Goal: Information Seeking & Learning: Learn about a topic

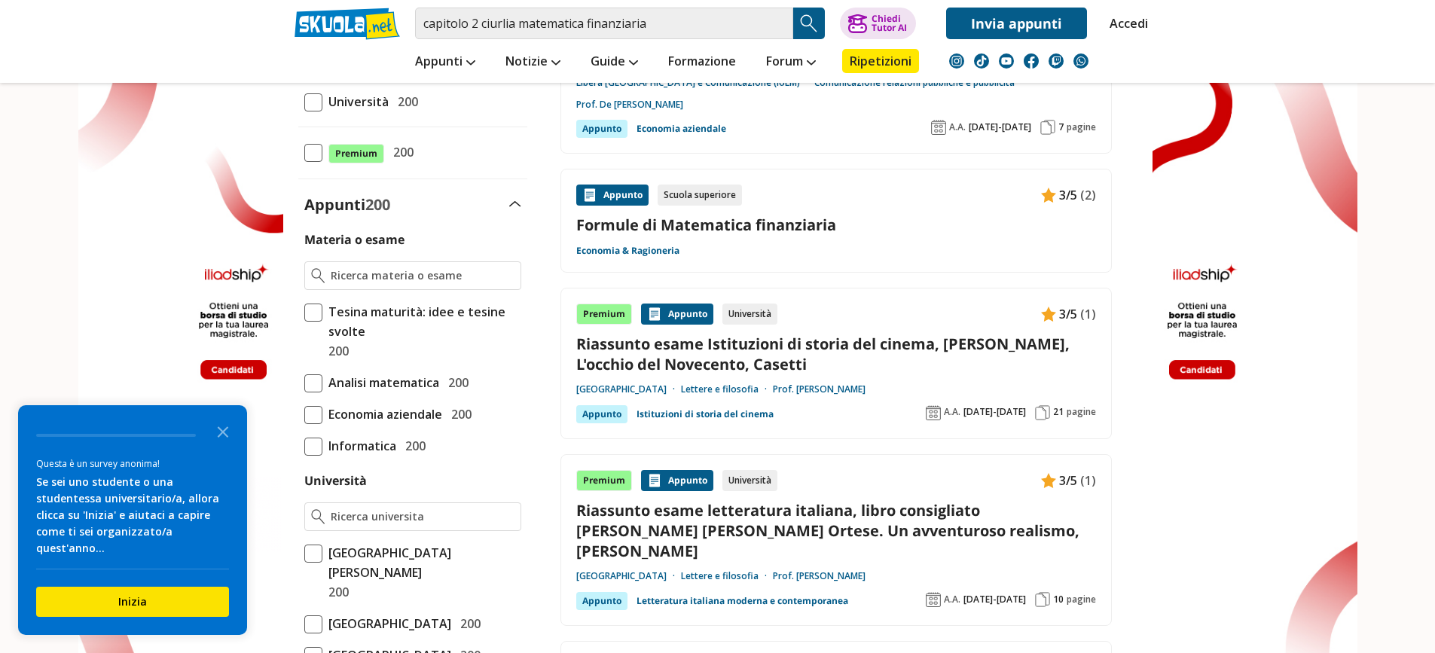
scroll to position [151, 0]
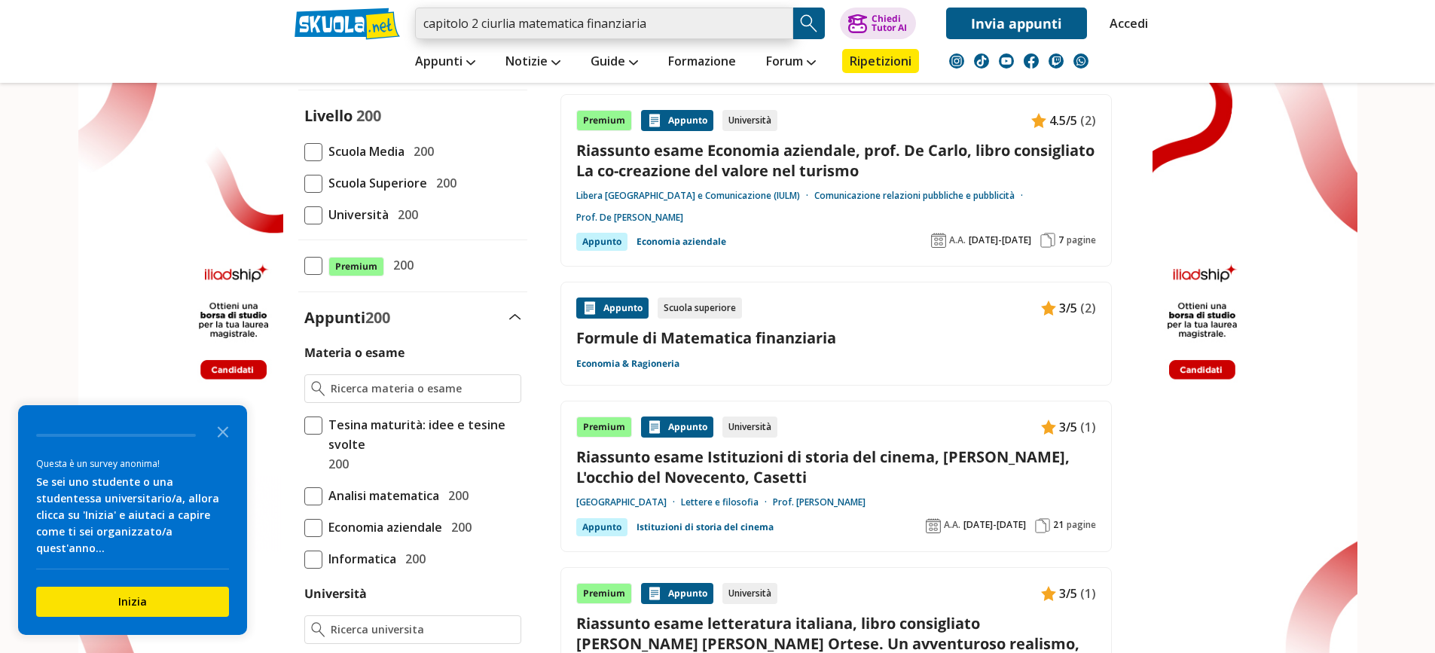
drag, startPoint x: 518, startPoint y: 22, endPoint x: 473, endPoint y: 32, distance: 46.2
click at [473, 32] on input "capitolo 2 ciurlia matematica finanziaria" at bounding box center [604, 24] width 378 height 32
click at [488, 17] on input "capitolo 2 Bmatematica finanziaria PROF CIURLIA" at bounding box center [604, 24] width 378 height 32
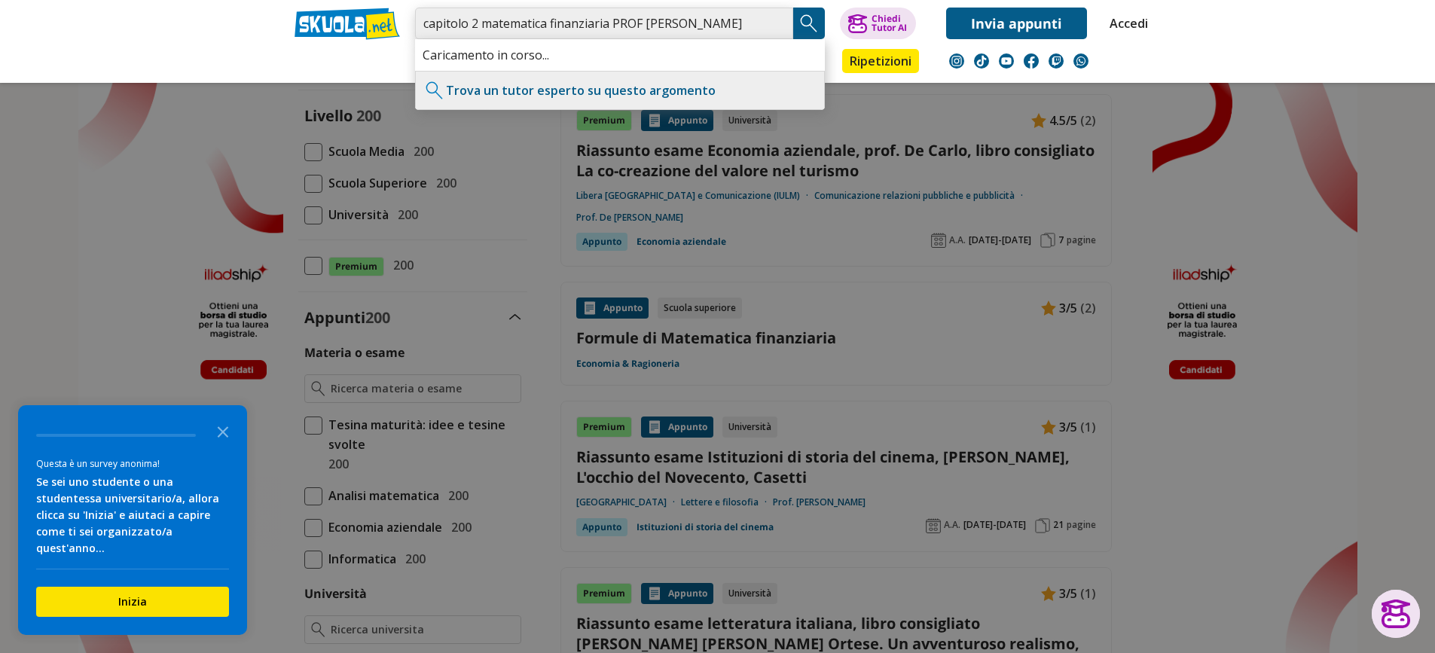
type input "capitolo 2 matematica finanziaria PROF CIURLIA"
